Goal: Information Seeking & Learning: Learn about a topic

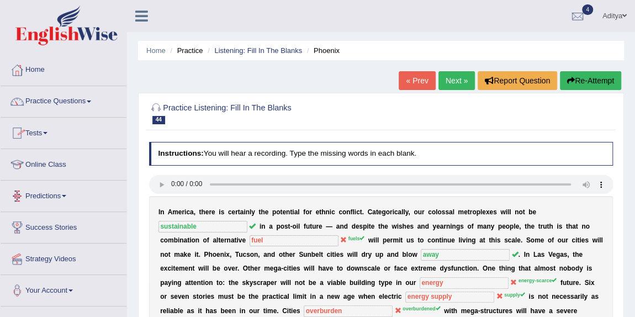
click at [40, 167] on link "Online Class" at bounding box center [64, 163] width 126 height 28
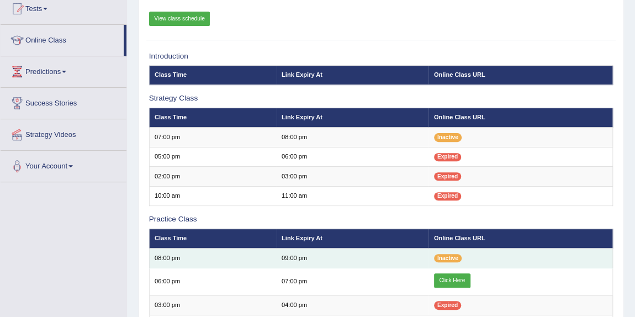
scroll to position [154, 0]
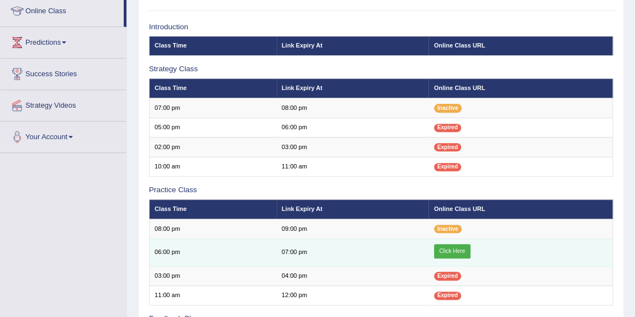
click at [441, 250] on link "Click Here" at bounding box center [452, 251] width 36 height 14
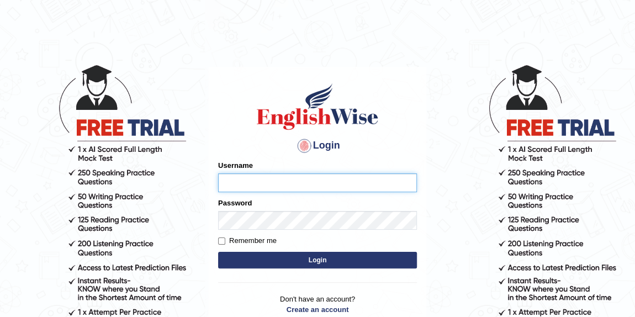
type input "Aditya1"
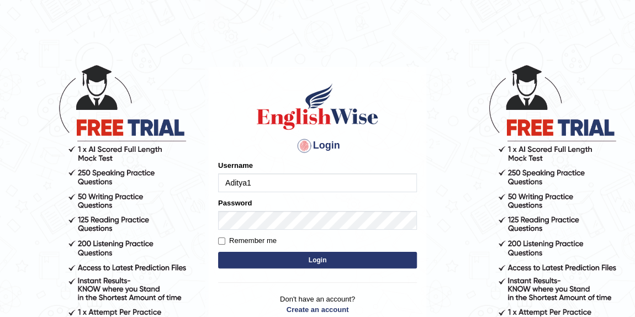
click at [273, 241] on label "Remember me" at bounding box center [247, 240] width 59 height 11
click at [225, 241] on input "Remember me" at bounding box center [221, 240] width 7 height 7
checkbox input "true"
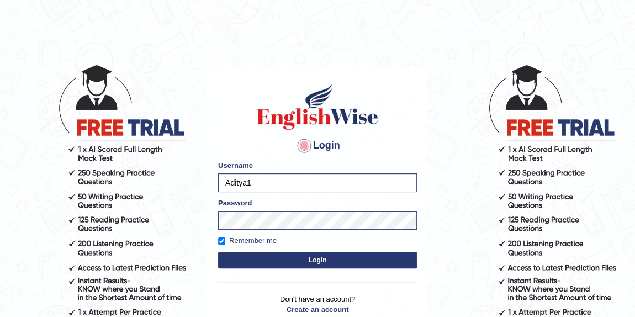
click at [285, 260] on button "Login" at bounding box center [317, 260] width 199 height 17
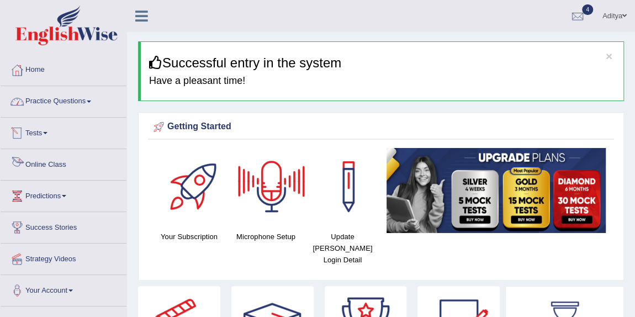
click at [42, 165] on link "Online Class" at bounding box center [64, 163] width 126 height 28
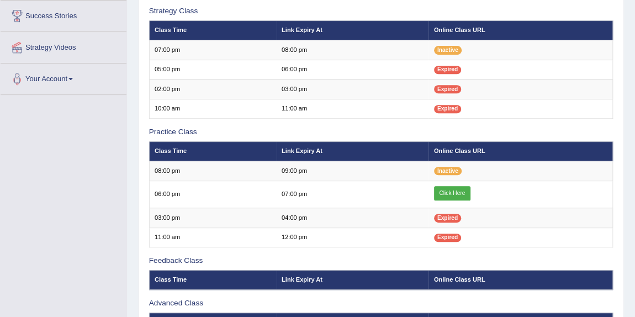
scroll to position [212, 0]
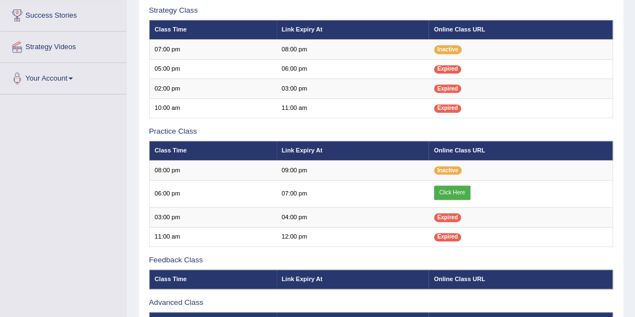
click at [227, 195] on td "06:00 pm" at bounding box center [212, 194] width 127 height 28
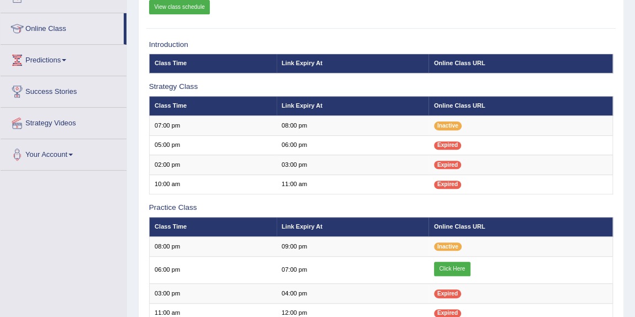
scroll to position [115, 0]
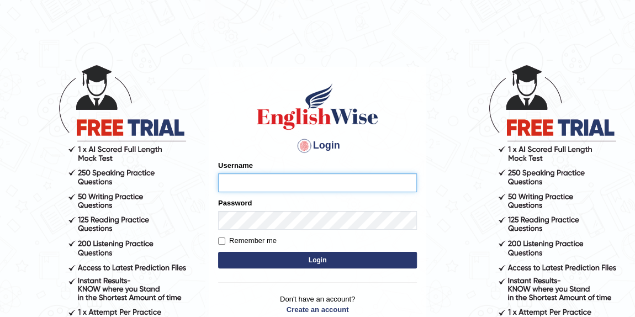
type input "Aditya1"
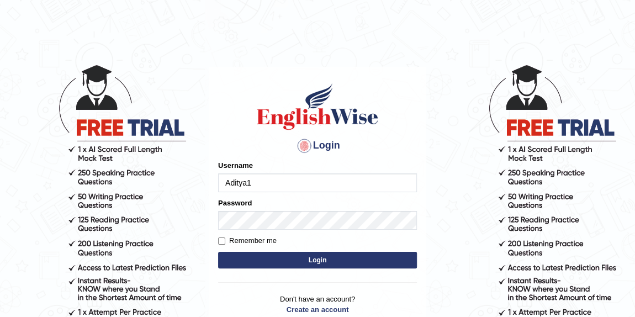
click at [279, 267] on button "Login" at bounding box center [317, 260] width 199 height 17
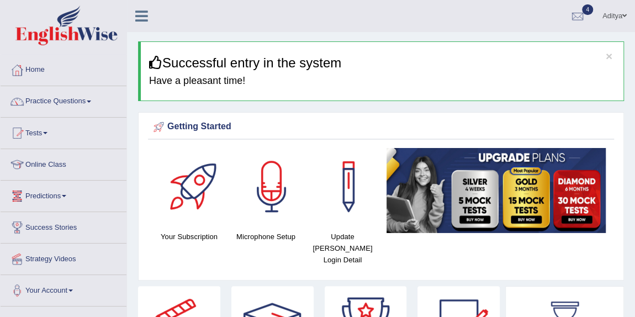
click at [43, 166] on link "Online Class" at bounding box center [64, 163] width 126 height 28
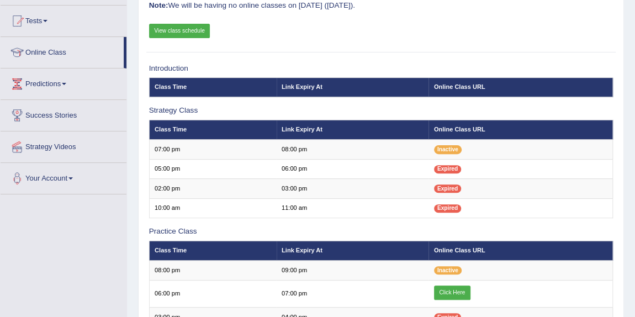
scroll to position [113, 0]
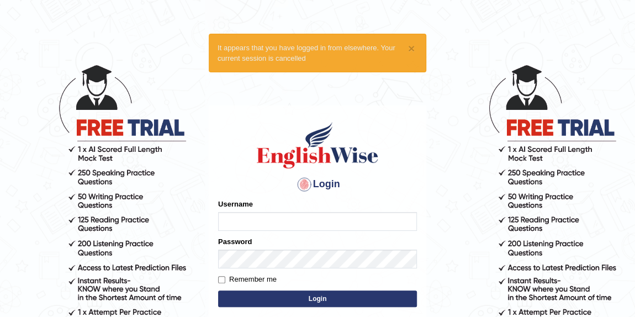
type input "Aditya1"
click at [219, 278] on input "Remember me" at bounding box center [221, 279] width 7 height 7
checkbox input "true"
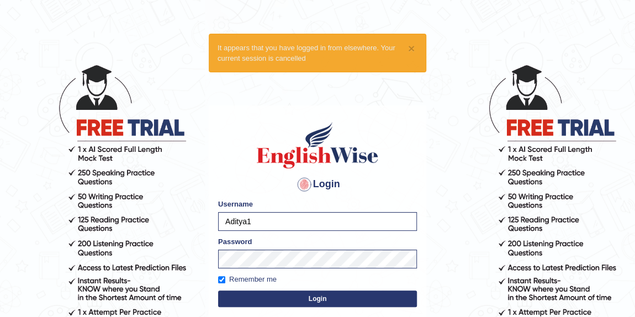
click at [278, 303] on button "Login" at bounding box center [317, 298] width 199 height 17
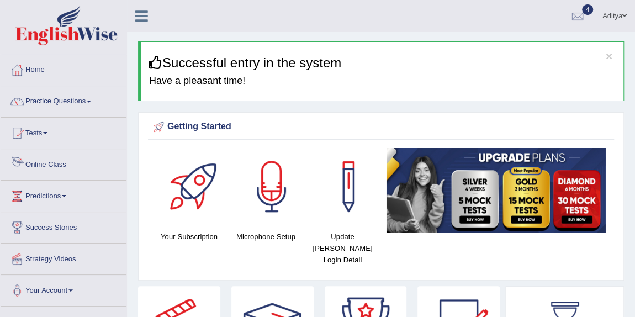
click at [31, 164] on link "Online Class" at bounding box center [64, 163] width 126 height 28
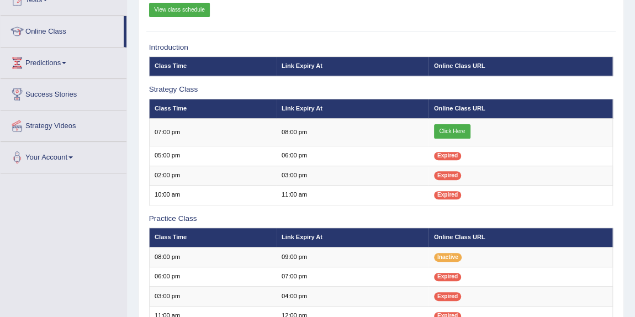
scroll to position [134, 0]
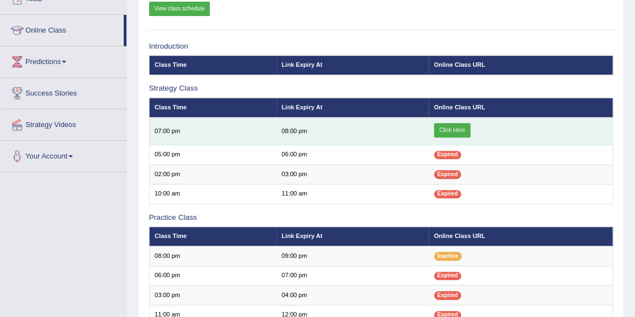
click at [462, 131] on link "Click Here" at bounding box center [452, 130] width 36 height 14
click at [457, 128] on link "Click Here" at bounding box center [452, 130] width 36 height 14
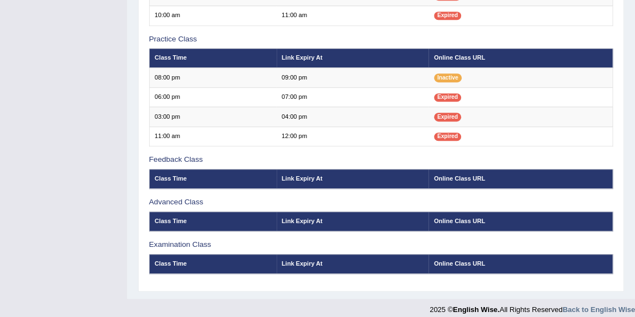
scroll to position [318, 0]
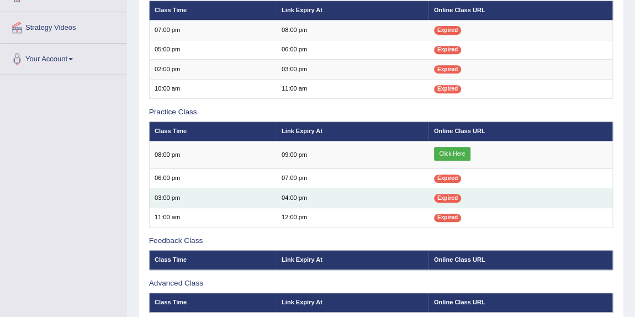
scroll to position [231, 0]
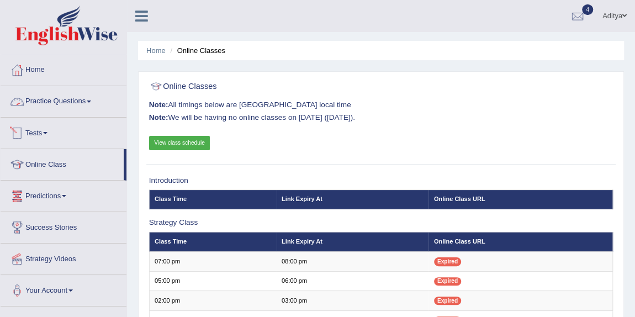
click at [43, 94] on link "Practice Questions" at bounding box center [64, 100] width 126 height 28
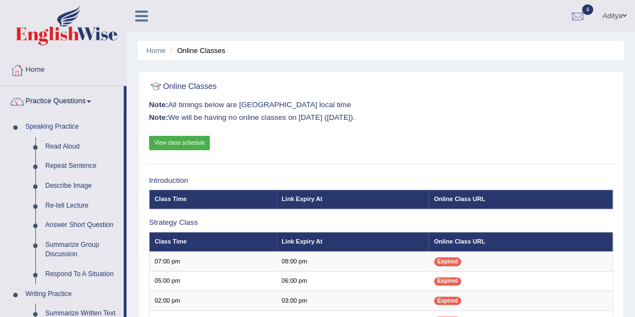
click at [56, 146] on link "Read Aloud" at bounding box center [81, 147] width 83 height 20
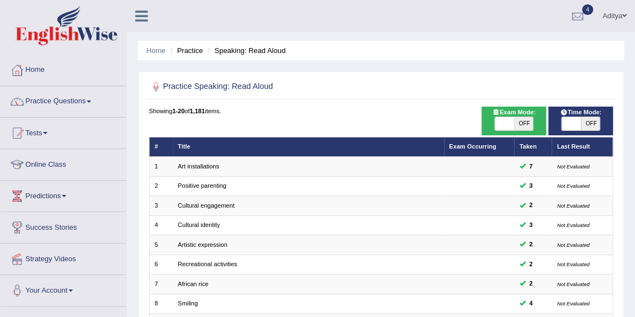
click at [520, 124] on span "OFF" at bounding box center [523, 123] width 19 height 13
checkbox input "true"
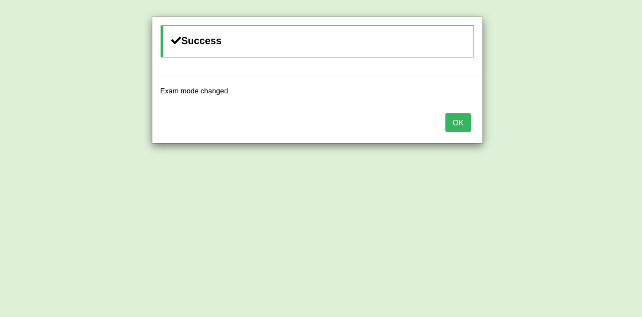
click at [460, 113] on button "OK" at bounding box center [458, 122] width 25 height 19
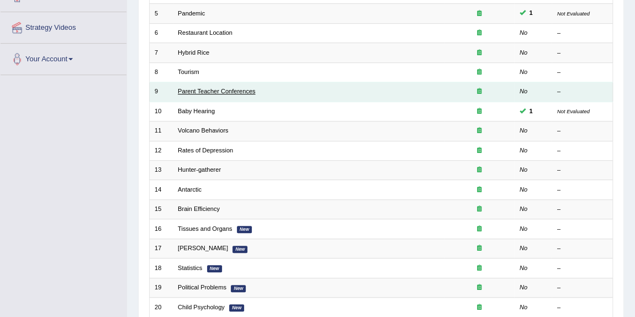
scroll to position [231, 0]
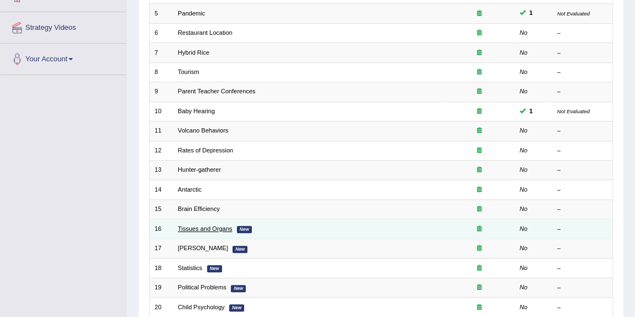
click at [206, 225] on link "Tissues and Organs" at bounding box center [205, 228] width 54 height 7
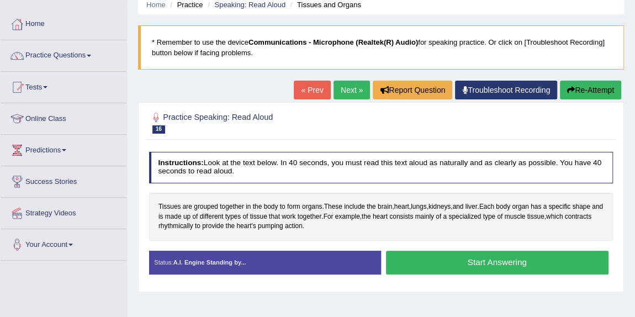
scroll to position [49, 0]
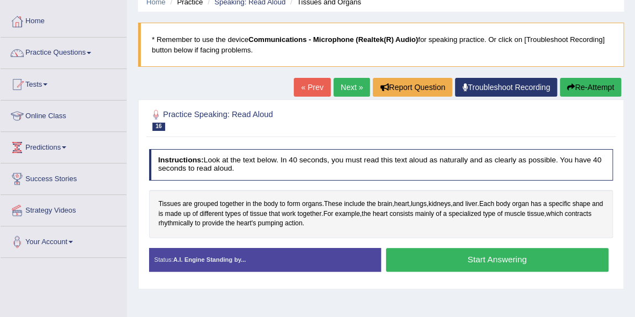
click at [436, 262] on button "Start Answering" at bounding box center [497, 260] width 223 height 24
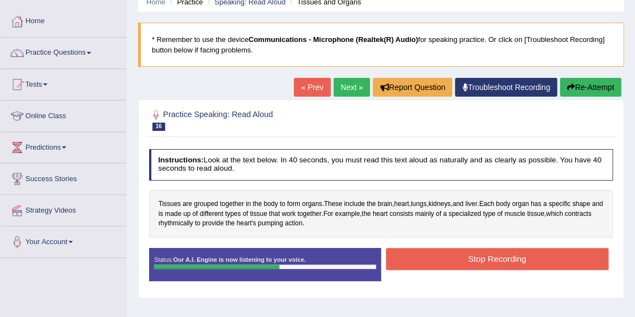
click at [540, 258] on button "Stop Recording" at bounding box center [497, 259] width 223 height 22
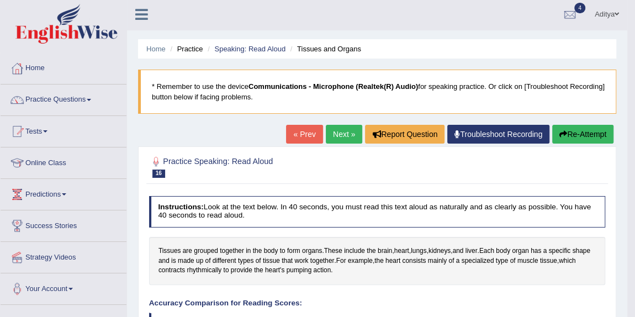
scroll to position [0, 0]
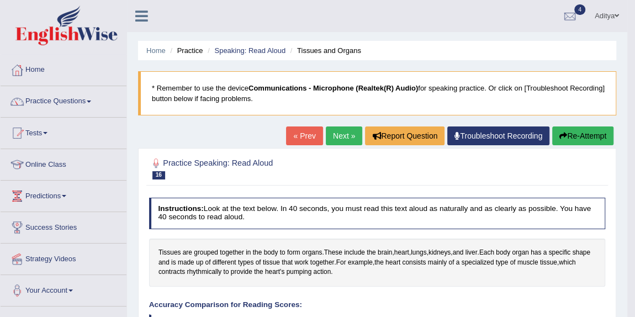
click at [346, 138] on link "Next »" at bounding box center [344, 135] width 36 height 19
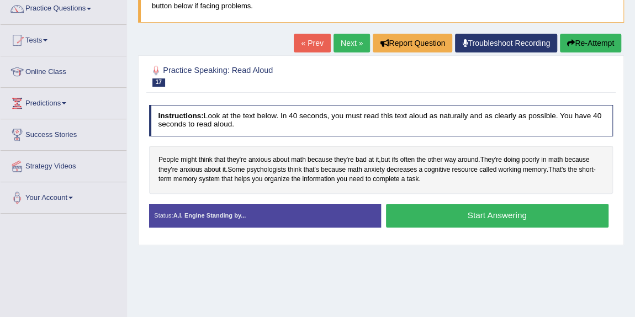
scroll to position [94, 0]
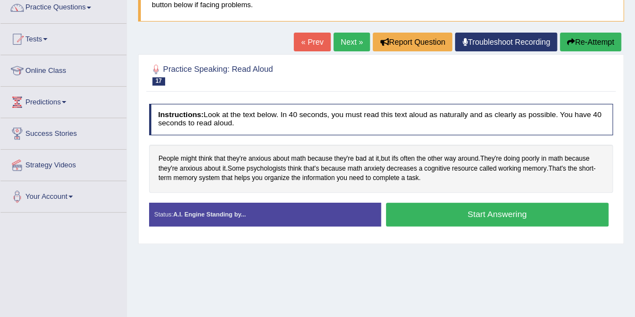
click at [466, 214] on button "Start Answering" at bounding box center [497, 215] width 223 height 24
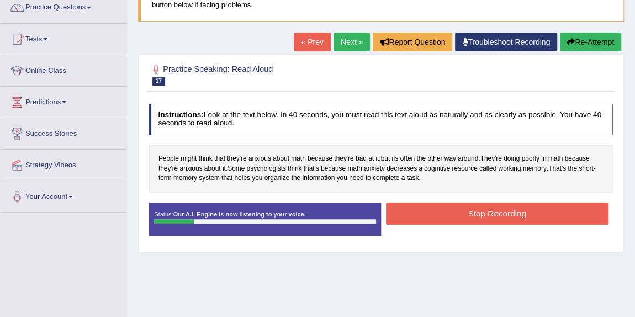
click at [459, 215] on button "Stop Recording" at bounding box center [497, 214] width 223 height 22
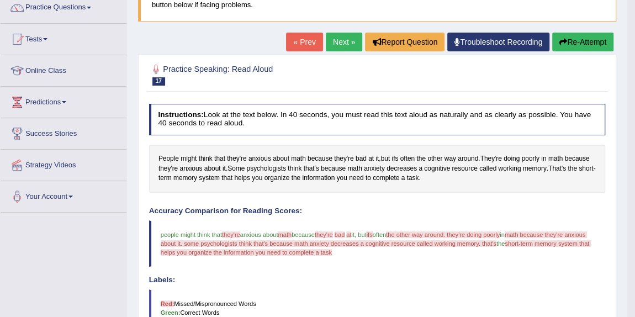
click at [578, 42] on button "Re-Attempt" at bounding box center [582, 42] width 61 height 19
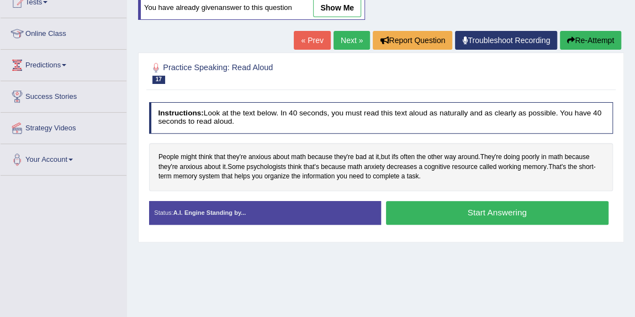
scroll to position [134, 0]
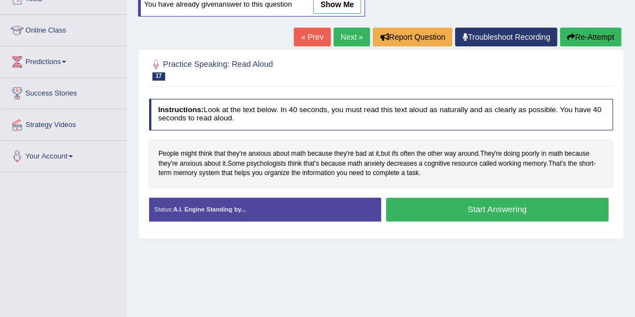
click at [533, 205] on button "Start Answering" at bounding box center [497, 210] width 223 height 24
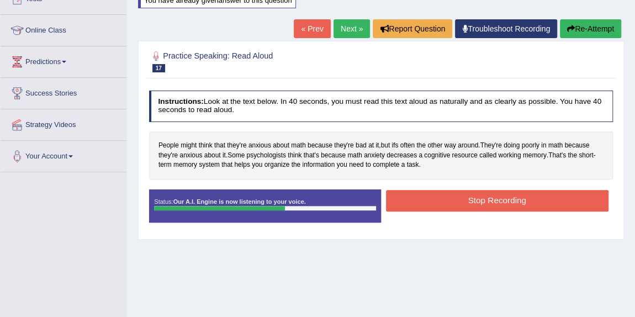
click at [560, 199] on button "Stop Recording" at bounding box center [497, 201] width 223 height 22
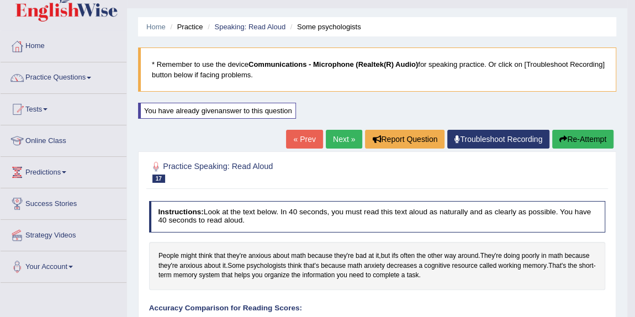
scroll to position [23, 0]
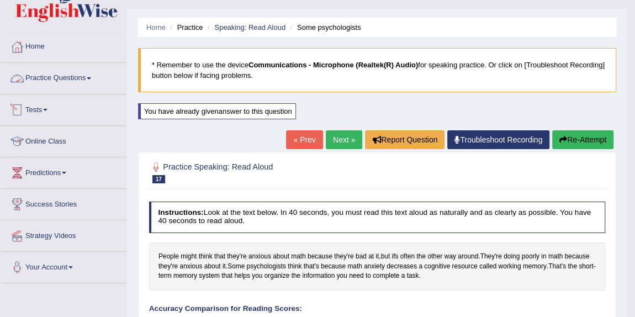
click at [56, 80] on link "Practice Questions" at bounding box center [64, 77] width 126 height 28
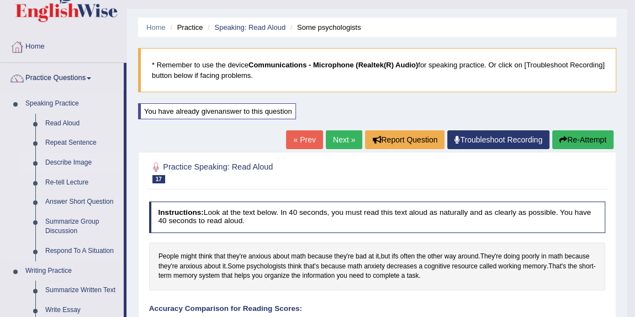
click at [65, 159] on link "Describe Image" at bounding box center [81, 163] width 83 height 20
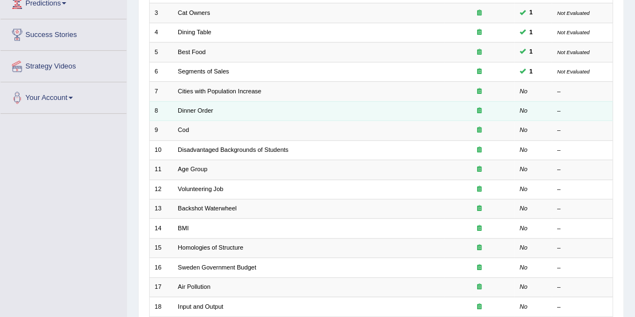
scroll to position [193, 0]
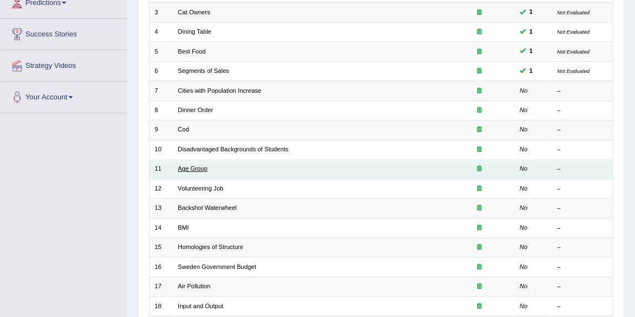
click at [199, 166] on link "Age Group" at bounding box center [192, 168] width 29 height 7
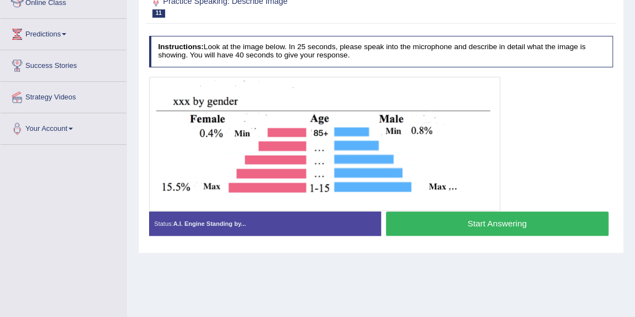
scroll to position [162, 0]
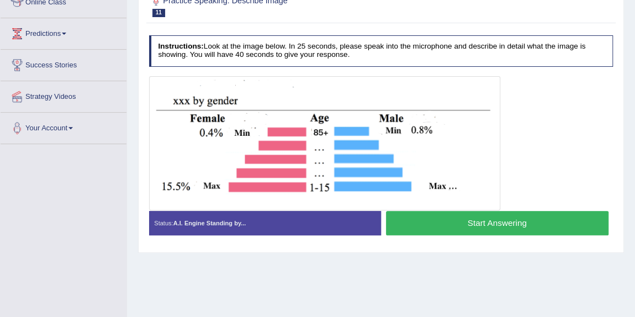
click at [284, 130] on img at bounding box center [324, 143] width 346 height 130
click at [433, 221] on button "Start Answering" at bounding box center [497, 223] width 223 height 24
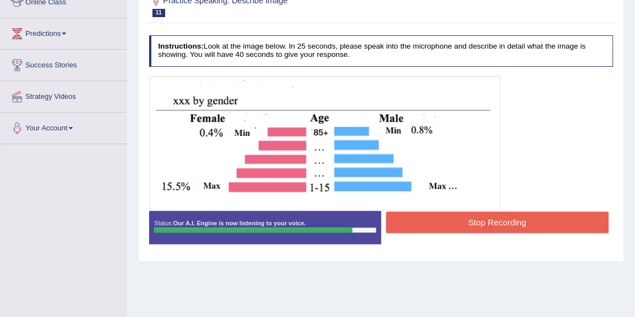
click at [423, 224] on button "Stop Recording" at bounding box center [497, 223] width 223 height 22
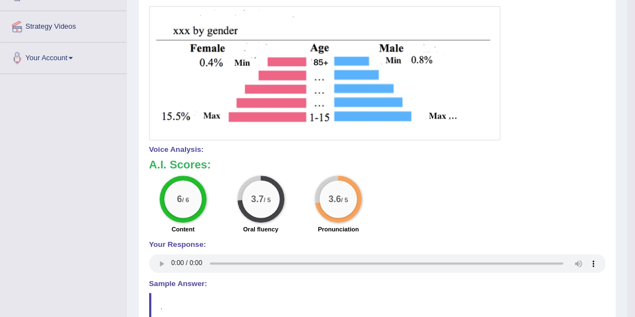
scroll to position [216, 0]
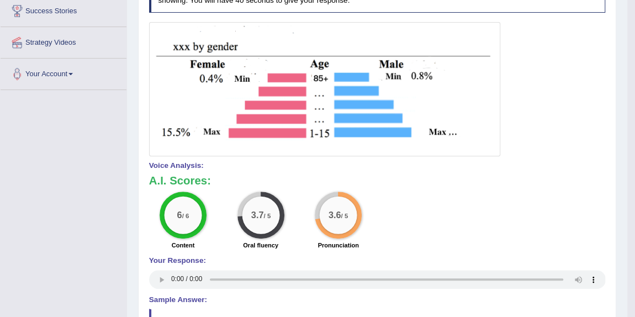
click at [397, 221] on div "6 / 6 Content 3.7 / 5 Oral fluency 3.6 / 5 Pronunciation" at bounding box center [377, 222] width 466 height 61
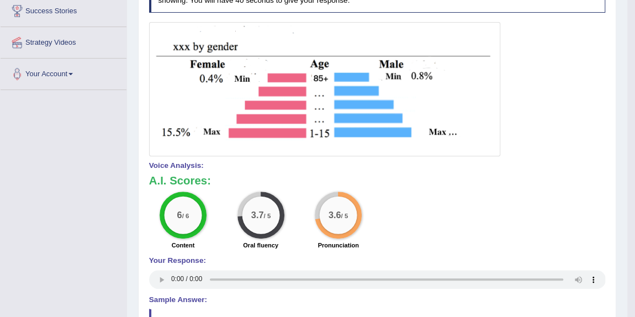
click at [397, 221] on div "6 / 6 Content 3.7 / 5 Oral fluency 3.6 / 5 Pronunciation" at bounding box center [377, 222] width 466 height 61
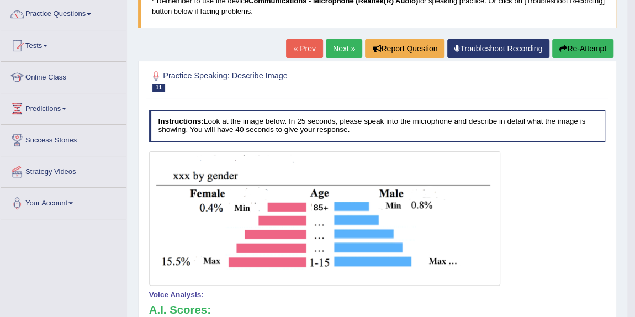
scroll to position [0, 0]
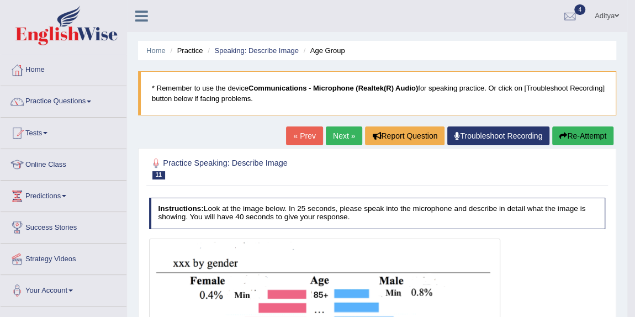
click at [339, 135] on link "Next »" at bounding box center [344, 135] width 36 height 19
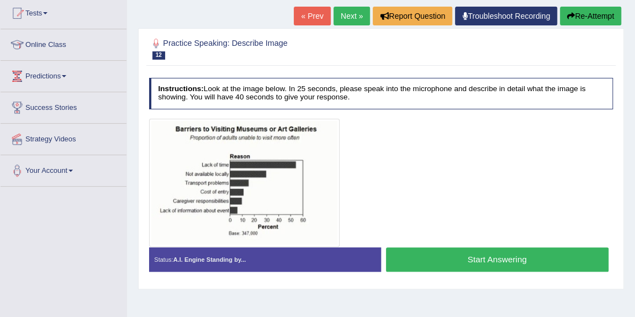
scroll to position [120, 0]
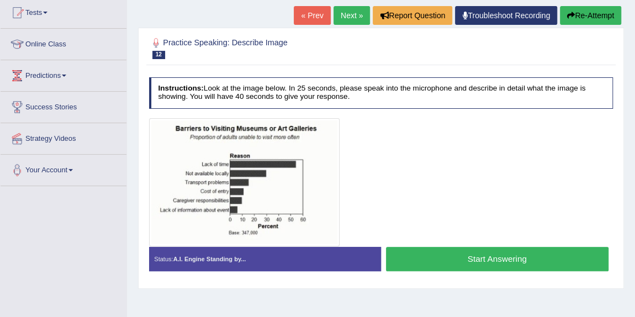
click at [445, 256] on button "Start Answering" at bounding box center [497, 259] width 223 height 24
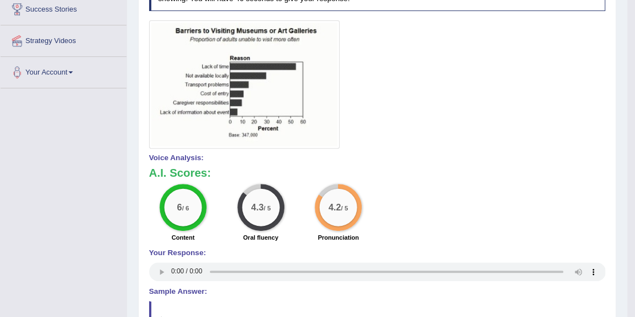
scroll to position [221, 0]
